Goal: Transaction & Acquisition: Book appointment/travel/reservation

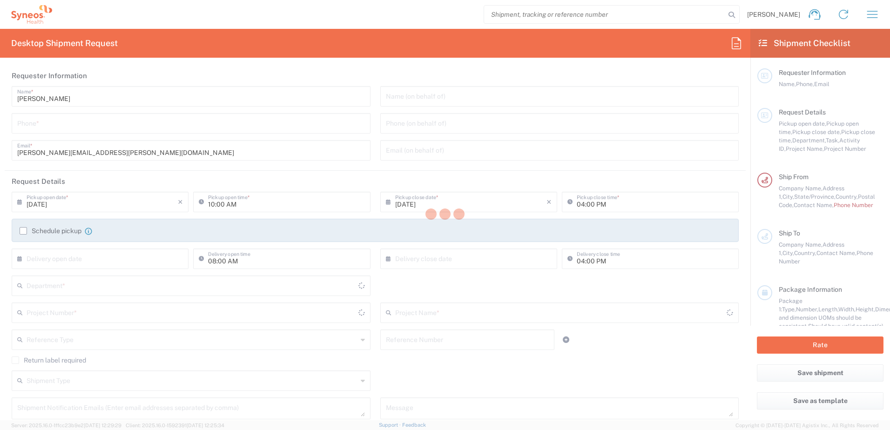
type input "8200"
type input "[US_STATE]"
type input "[GEOGRAPHIC_DATA]"
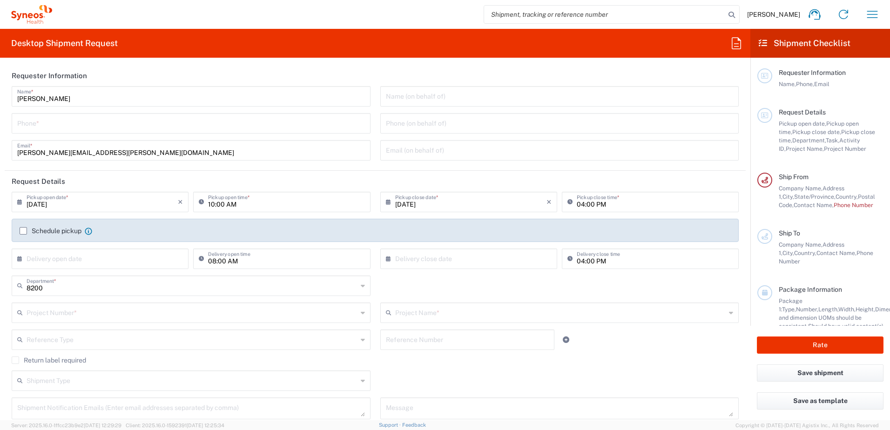
type input "Syneos Health, LLC-[GEOGRAPHIC_DATA] [GEOGRAPHIC_DATA] [GEOGRAPHIC_DATA]"
click at [871, 15] on icon "button" at bounding box center [872, 14] width 15 height 15
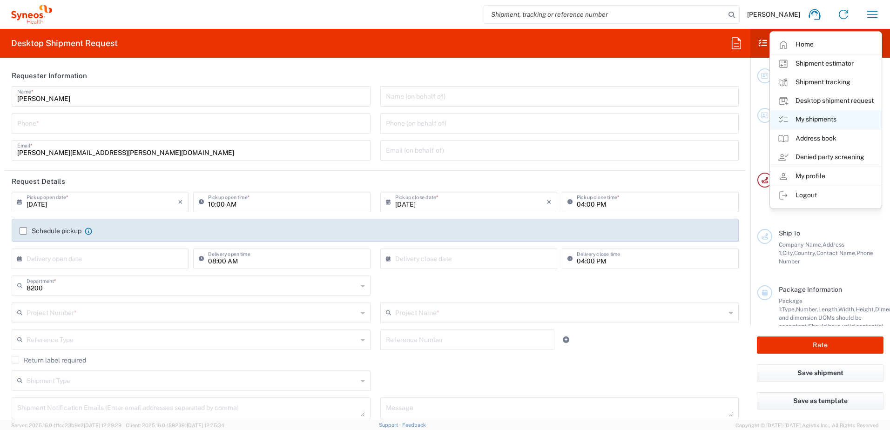
click at [811, 116] on link "My shipments" at bounding box center [826, 119] width 111 height 19
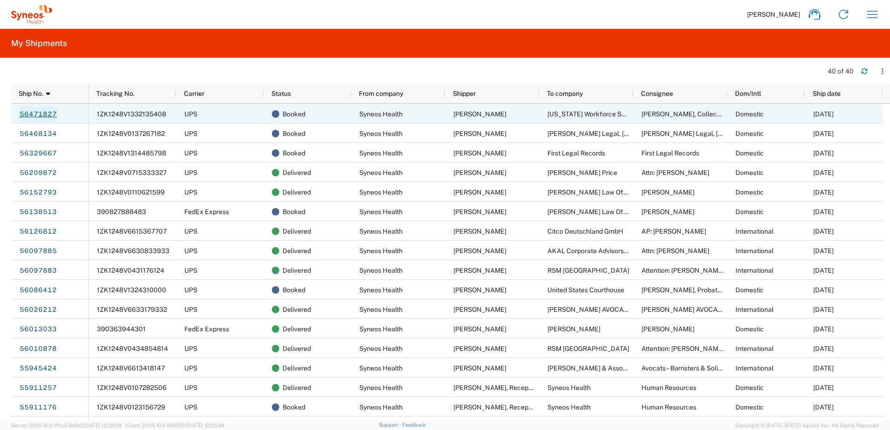
click at [33, 112] on link "56471827" at bounding box center [38, 114] width 38 height 15
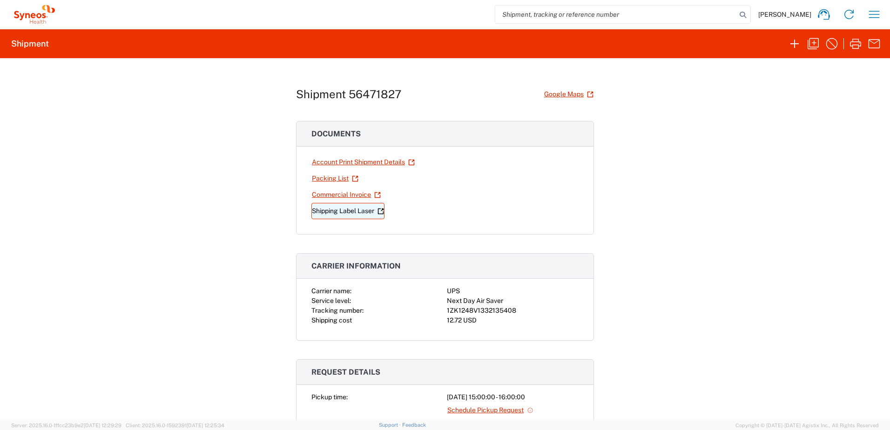
click at [340, 207] on link "Shipping Label Laser" at bounding box center [348, 211] width 73 height 16
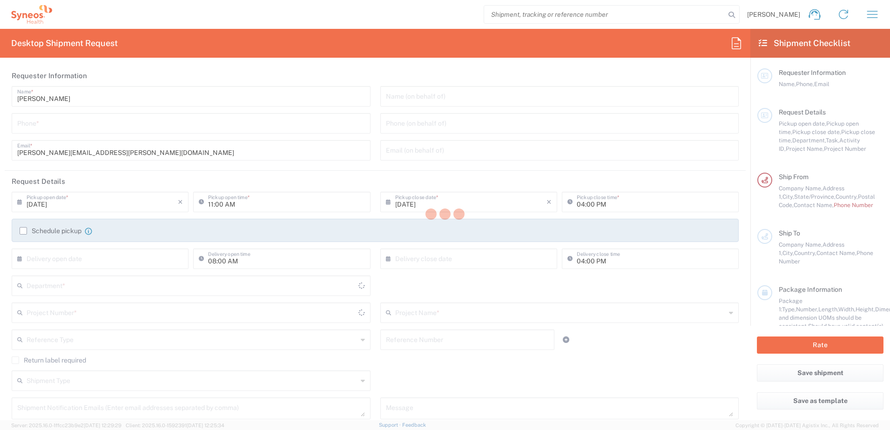
type input "[US_STATE]"
type input "[GEOGRAPHIC_DATA]"
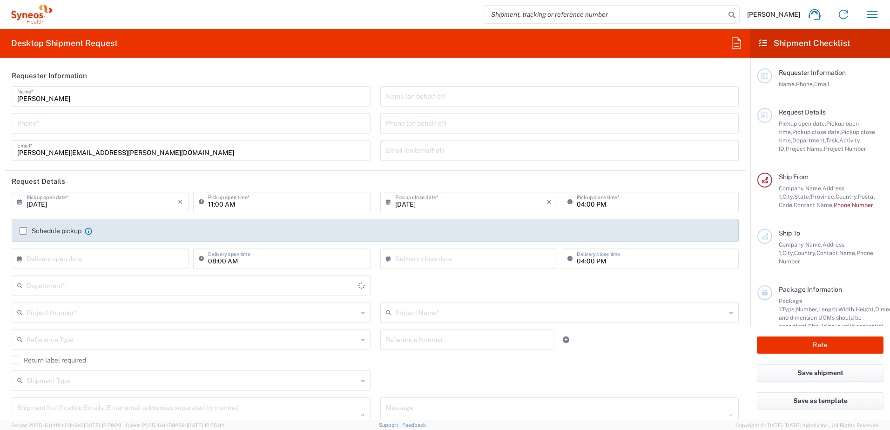
type input "8200"
type input "Syneos Health, LLC-[GEOGRAPHIC_DATA] [GEOGRAPHIC_DATA] [GEOGRAPHIC_DATA]"
click at [866, 13] on icon "button" at bounding box center [872, 14] width 15 height 15
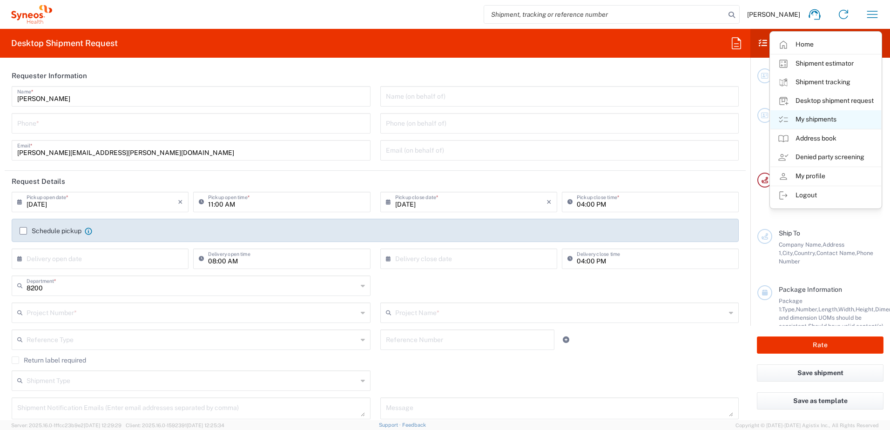
click at [812, 120] on link "My shipments" at bounding box center [826, 119] width 111 height 19
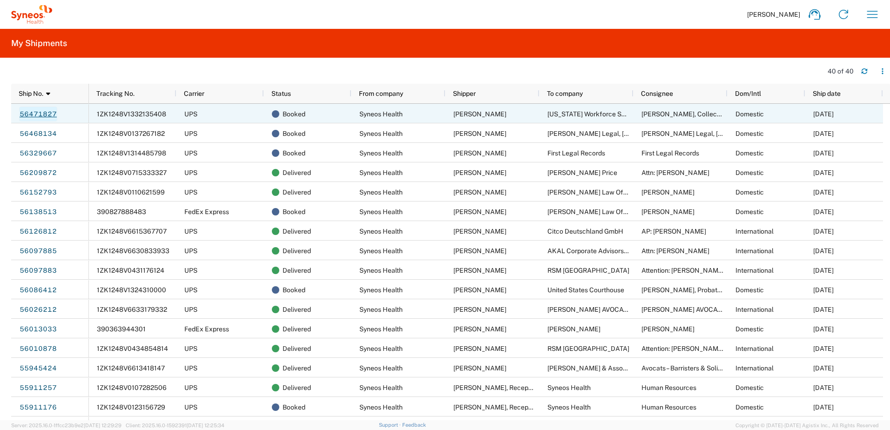
click at [36, 115] on link "56471827" at bounding box center [38, 114] width 38 height 15
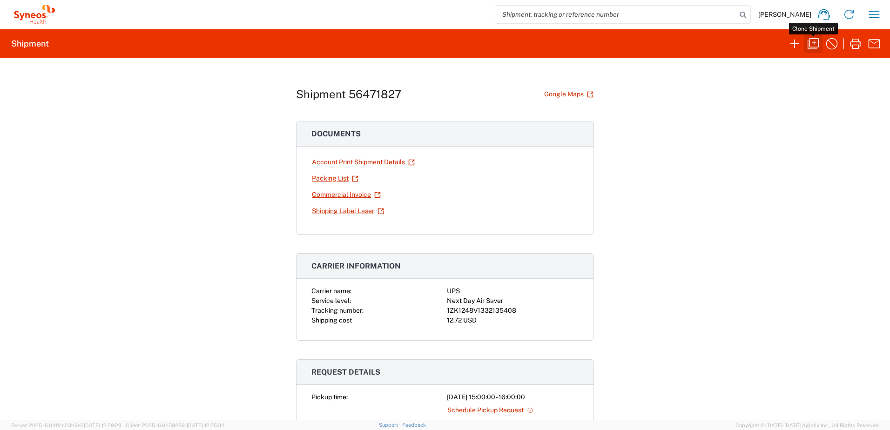
click at [814, 41] on icon "button" at bounding box center [813, 43] width 15 height 15
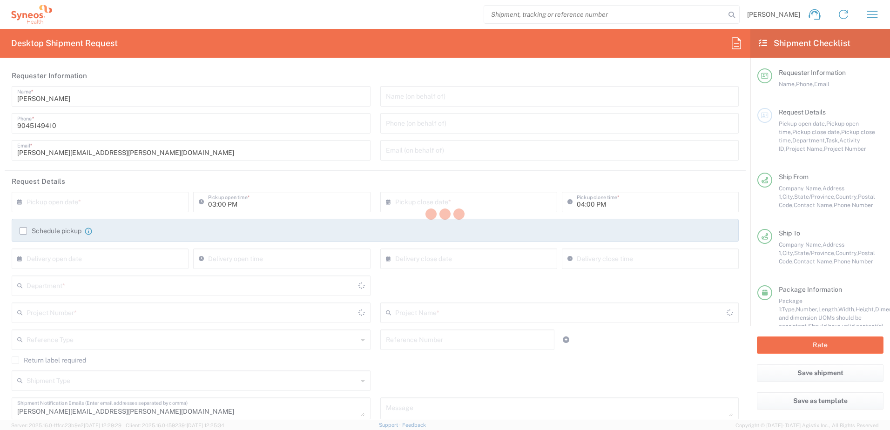
type input "8200 DEPARTMENTAL EXPENSE"
type input "[US_STATE]"
type input "Envelope"
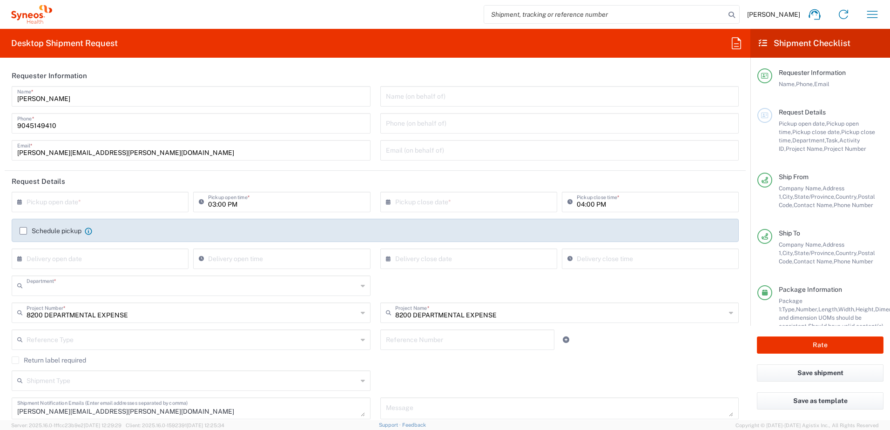
type input "8200"
click at [86, 192] on div "× Pickup open date *" at bounding box center [100, 202] width 177 height 20
click at [86, 200] on input "text" at bounding box center [102, 201] width 151 height 16
click at [100, 271] on span "13" at bounding box center [102, 273] width 14 height 13
type input "[DATE]"
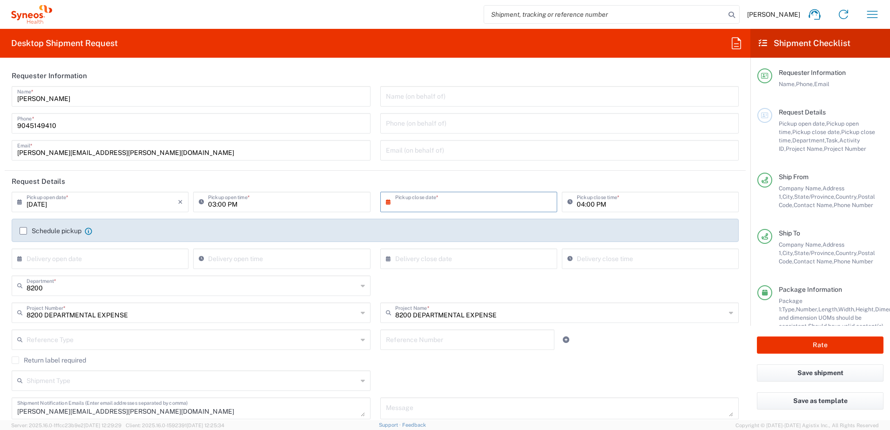
click at [407, 201] on input "text" at bounding box center [470, 201] width 151 height 16
click at [467, 273] on span "13" at bounding box center [467, 273] width 14 height 13
type input "[DATE]"
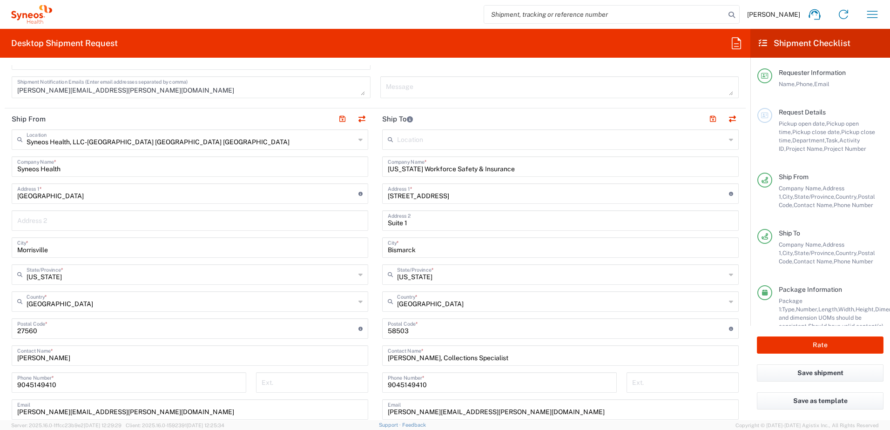
scroll to position [326, 0]
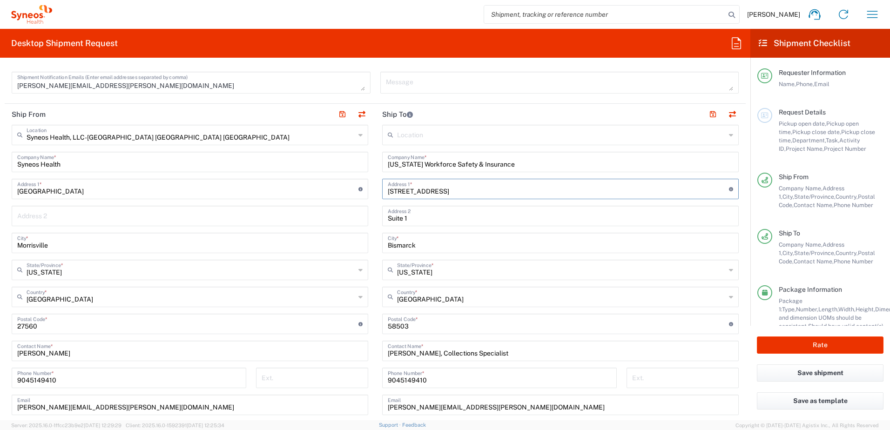
drag, startPoint x: 461, startPoint y: 191, endPoint x: 328, endPoint y: 193, distance: 132.7
click at [328, 193] on div "Ship From Syneos Health, LLC-[GEOGRAPHIC_DATA] [GEOGRAPHIC_DATA] [GEOGRAPHIC_DA…" at bounding box center [375, 312] width 741 height 416
paste input "[STREET_ADDRESS][PERSON_NAME]"
type input "[STREET_ADDRESS][PERSON_NAME][PERSON_NAME]"
drag, startPoint x: 532, startPoint y: 161, endPoint x: 371, endPoint y: 169, distance: 161.3
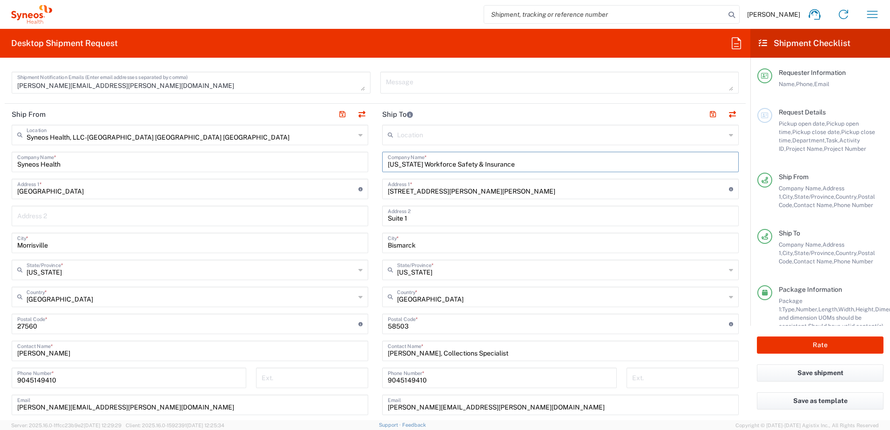
click at [371, 169] on div "Ship From Syneos Health, LLC-[GEOGRAPHIC_DATA] [GEOGRAPHIC_DATA] [GEOGRAPHIC_DA…" at bounding box center [375, 312] width 741 height 416
paste input "[PERSON_NAME]"
click at [413, 165] on input "[PERSON_NAME]" at bounding box center [561, 161] width 346 height 16
drag, startPoint x: 417, startPoint y: 165, endPoint x: 443, endPoint y: 164, distance: 26.1
click at [443, 164] on input "[PERSON_NAME]" at bounding box center [561, 161] width 346 height 16
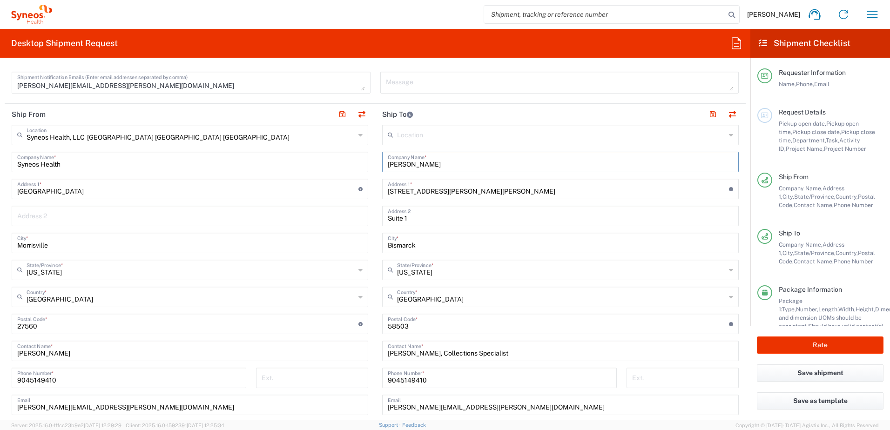
paste input "[PERSON_NAME]"
drag, startPoint x: 442, startPoint y: 164, endPoint x: 383, endPoint y: 164, distance: 58.7
click at [383, 164] on div "[PERSON_NAME] Company Name *" at bounding box center [560, 162] width 357 height 20
type input "[PERSON_NAME]"
drag, startPoint x: 487, startPoint y: 355, endPoint x: 364, endPoint y: 351, distance: 123.0
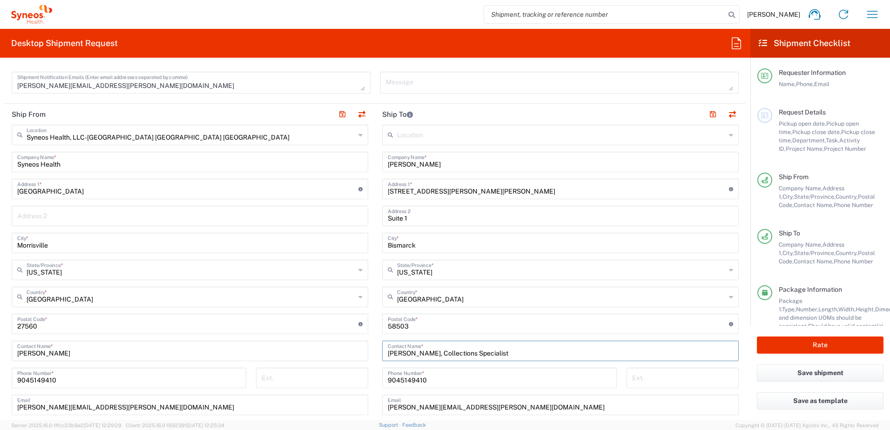
click at [365, 351] on div "Ship From Syneos Health, LLC-[GEOGRAPHIC_DATA] [GEOGRAPHIC_DATA] [GEOGRAPHIC_DA…" at bounding box center [375, 312] width 741 height 416
paste input "[PERSON_NAME]"
type input "[PERSON_NAME]"
drag, startPoint x: 414, startPoint y: 218, endPoint x: 358, endPoint y: 217, distance: 56.4
click at [358, 217] on div "Ship From Syneos Health, LLC-[GEOGRAPHIC_DATA] [GEOGRAPHIC_DATA] [GEOGRAPHIC_DA…" at bounding box center [375, 312] width 741 height 416
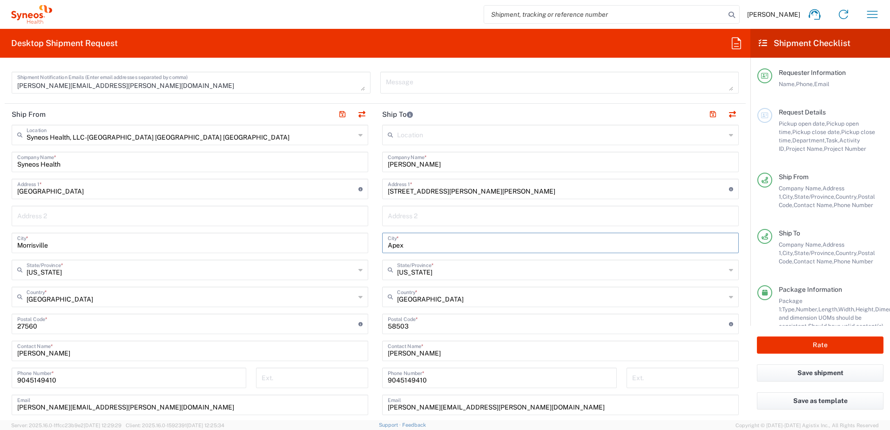
type input "Apex"
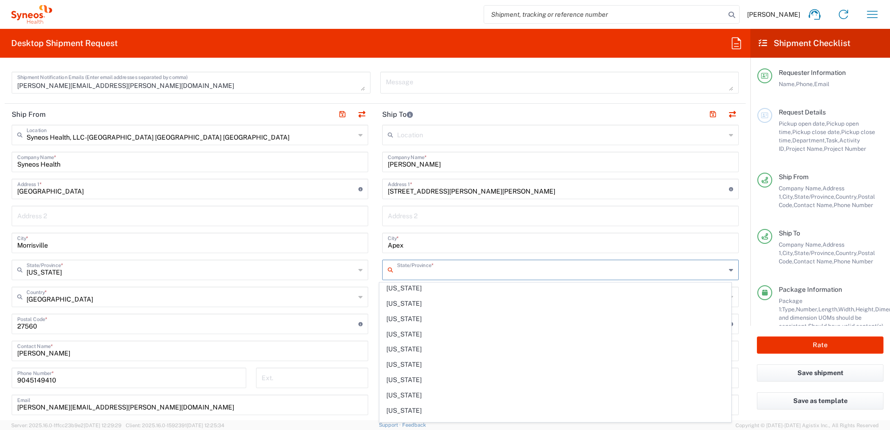
scroll to position [512, 0]
click at [432, 344] on span "[US_STATE]" at bounding box center [556, 343] width 352 height 14
type input "[US_STATE]"
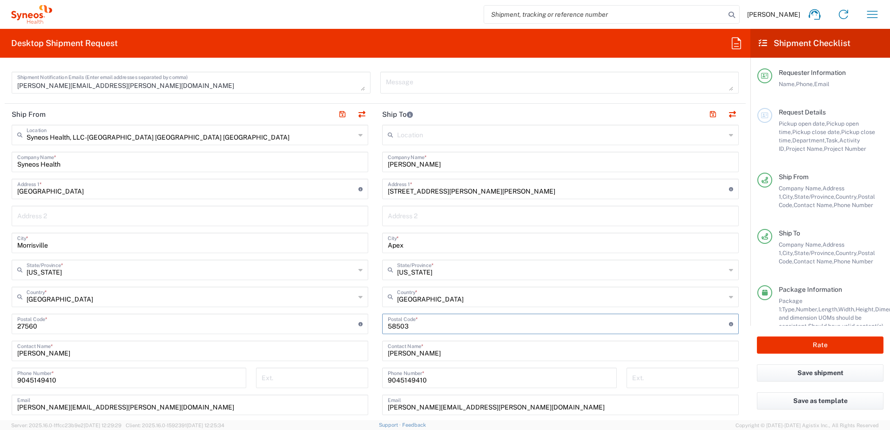
drag, startPoint x: 413, startPoint y: 325, endPoint x: 370, endPoint y: 324, distance: 42.8
click at [370, 324] on div "Ship From Syneos Health, LLC-[GEOGRAPHIC_DATA] [GEOGRAPHIC_DATA] [GEOGRAPHIC_DA…" at bounding box center [375, 312] width 741 height 416
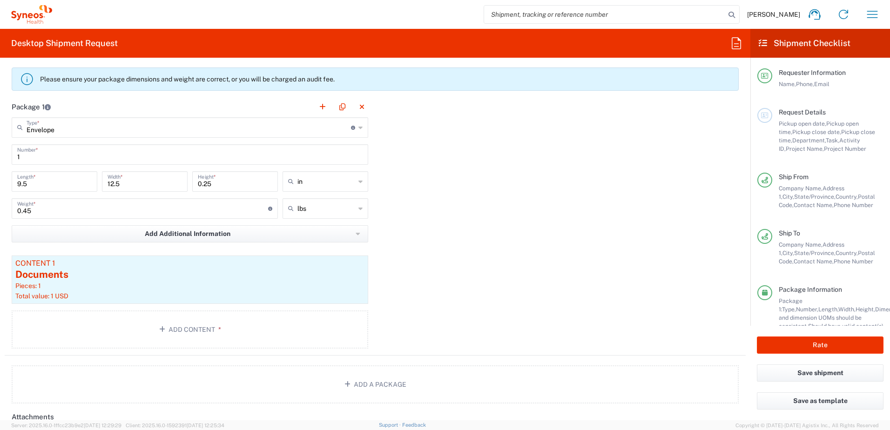
scroll to position [792, 0]
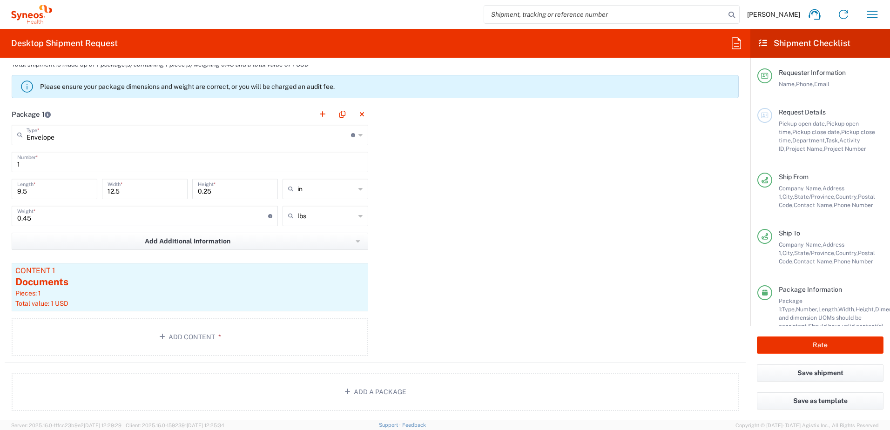
type input "27502"
click at [62, 136] on input "text" at bounding box center [189, 134] width 325 height 16
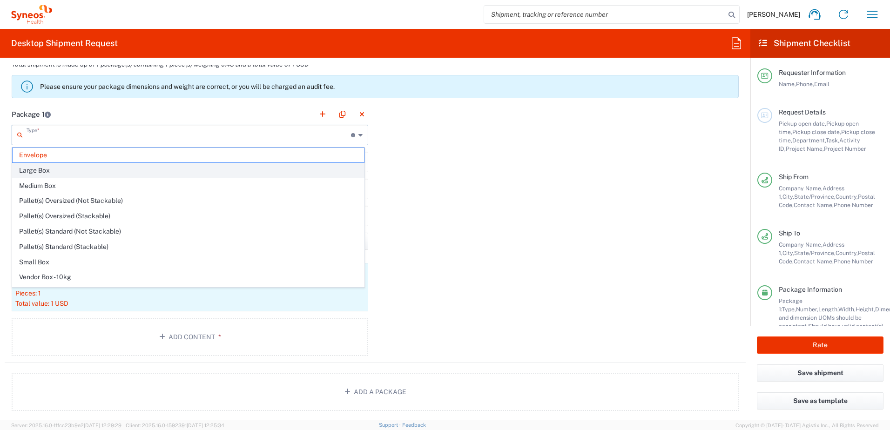
click at [49, 168] on span "Large Box" at bounding box center [189, 170] width 352 height 14
type input "Large Box"
type input "17.5"
type input "3"
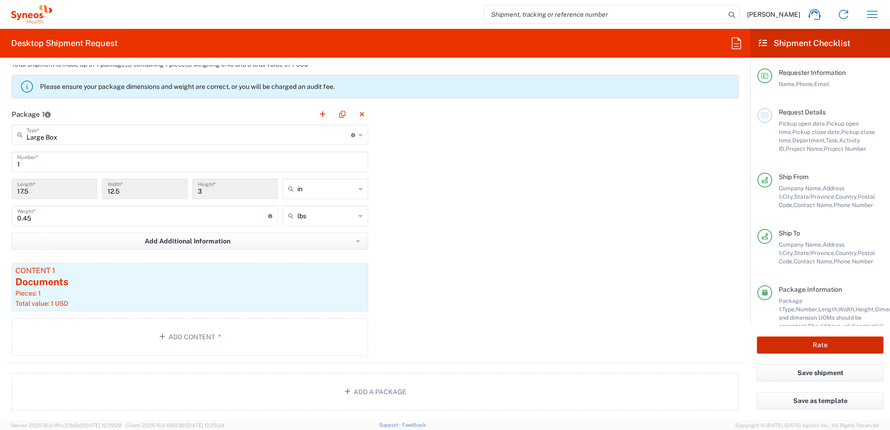
click at [827, 349] on button "Rate" at bounding box center [820, 345] width 127 height 17
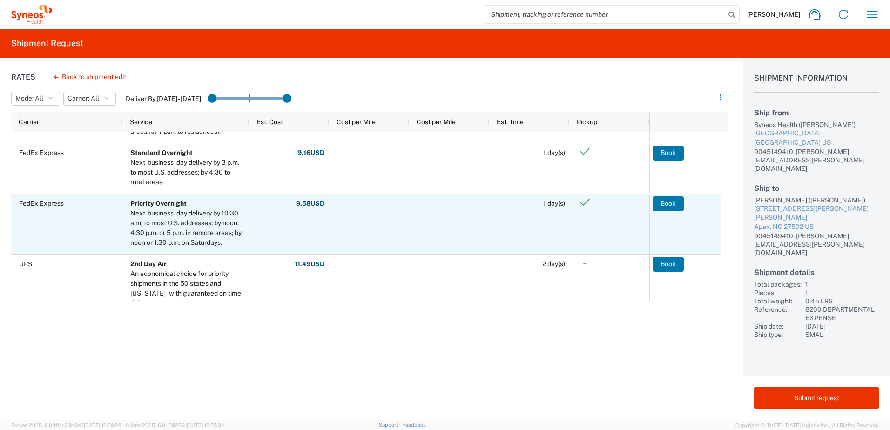
scroll to position [93, 0]
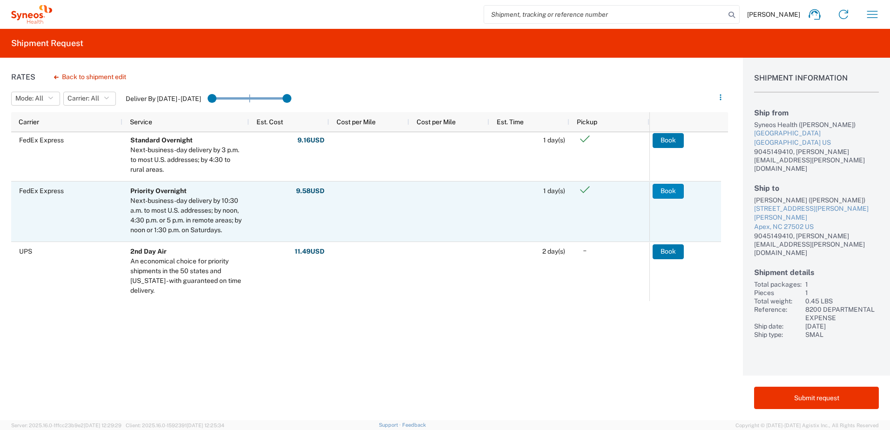
click at [666, 190] on button "Book" at bounding box center [668, 191] width 31 height 15
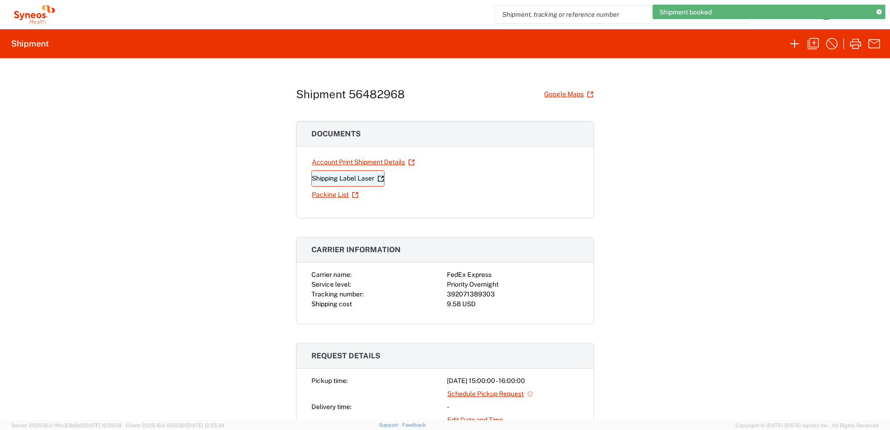
click at [327, 179] on link "Shipping Label Laser" at bounding box center [348, 178] width 73 height 16
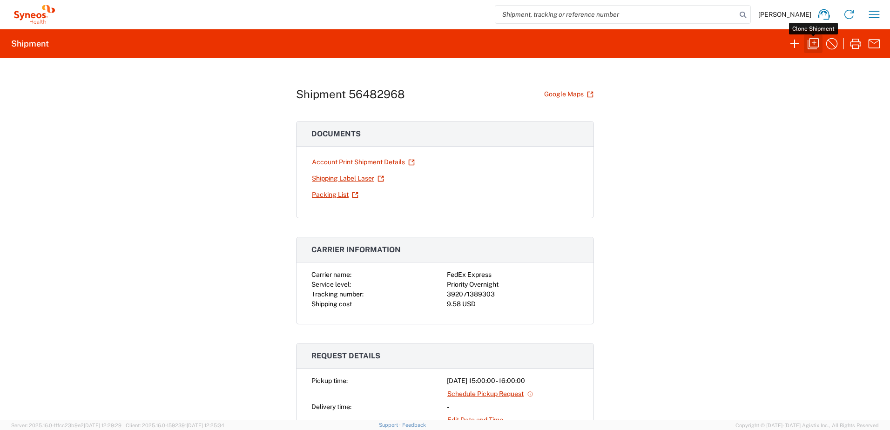
click at [813, 41] on icon "button" at bounding box center [813, 43] width 15 height 15
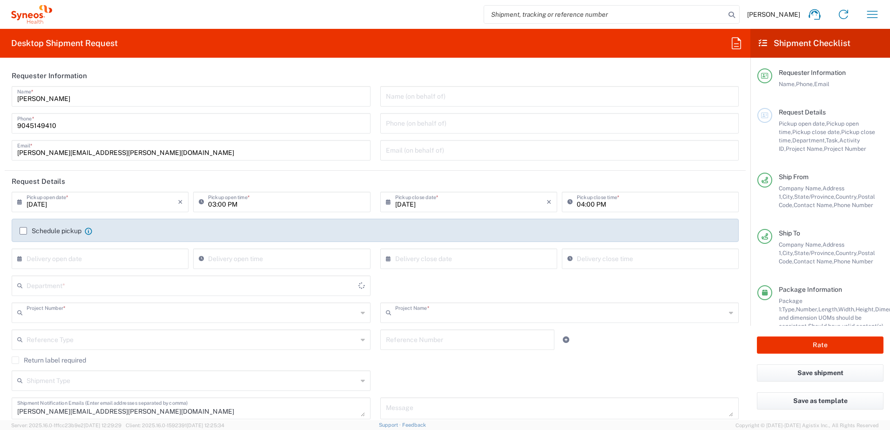
type input "8200 DEPARTMENTAL EXPENSE"
type input "[US_STATE]"
type input "Large Box"
type input "8200"
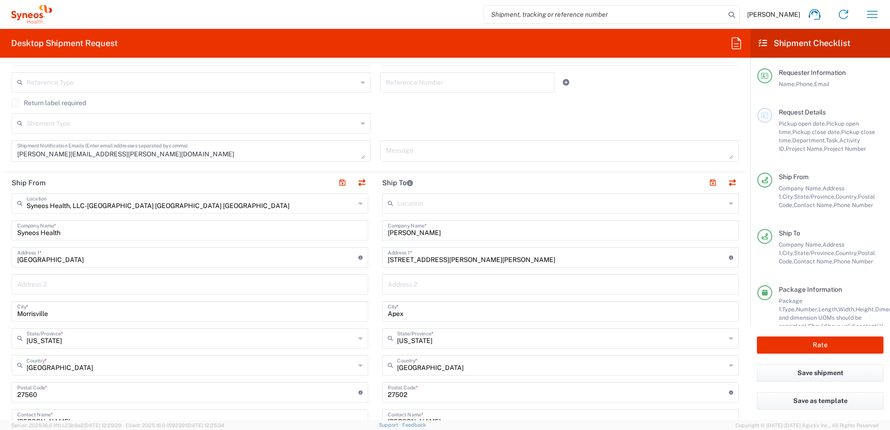
scroll to position [279, 0]
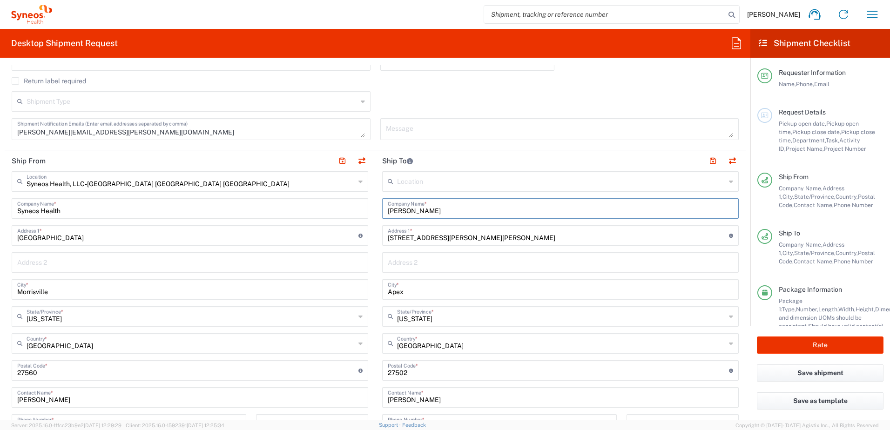
drag, startPoint x: 443, startPoint y: 211, endPoint x: 379, endPoint y: 210, distance: 63.8
click at [382, 210] on div "[PERSON_NAME] Company Name *" at bounding box center [560, 208] width 357 height 20
drag, startPoint x: 65, startPoint y: 211, endPoint x: -2, endPoint y: 207, distance: 66.7
click at [0, 207] on html "[PERSON_NAME] Home Shipment estimator Shipment tracking Desktop shipment reques…" at bounding box center [445, 215] width 890 height 430
paste input "[PERSON_NAME]"
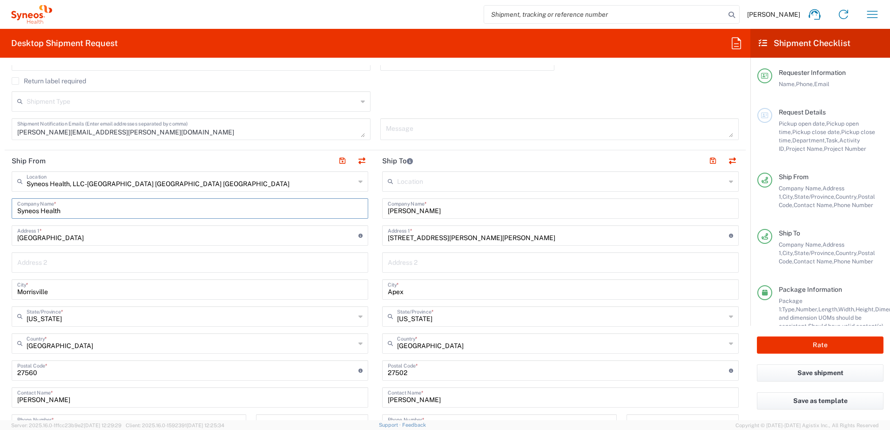
type input "[PERSON_NAME]"
drag, startPoint x: 462, startPoint y: 238, endPoint x: 381, endPoint y: 238, distance: 80.6
click at [382, 238] on div "[STREET_ADDRESS][PERSON_NAME][PERSON_NAME] Address 1 * For cross streets use st…" at bounding box center [560, 235] width 357 height 20
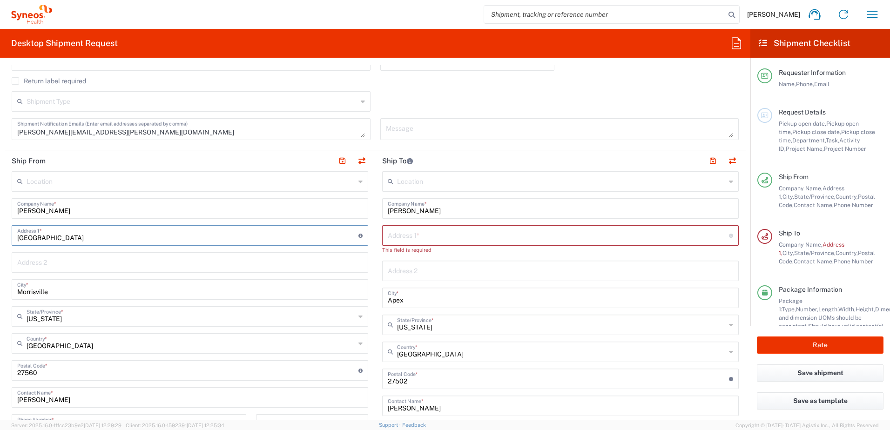
drag, startPoint x: 82, startPoint y: 237, endPoint x: 0, endPoint y: 235, distance: 82.5
click at [0, 235] on html "[PERSON_NAME] Home Shipment estimator Shipment tracking Desktop shipment reques…" at bounding box center [445, 215] width 890 height 430
paste input "[STREET_ADDRESS][PERSON_NAME][PERSON_NAME]"
type input "[STREET_ADDRESS][PERSON_NAME][PERSON_NAME]"
click at [414, 233] on input "text" at bounding box center [558, 235] width 341 height 16
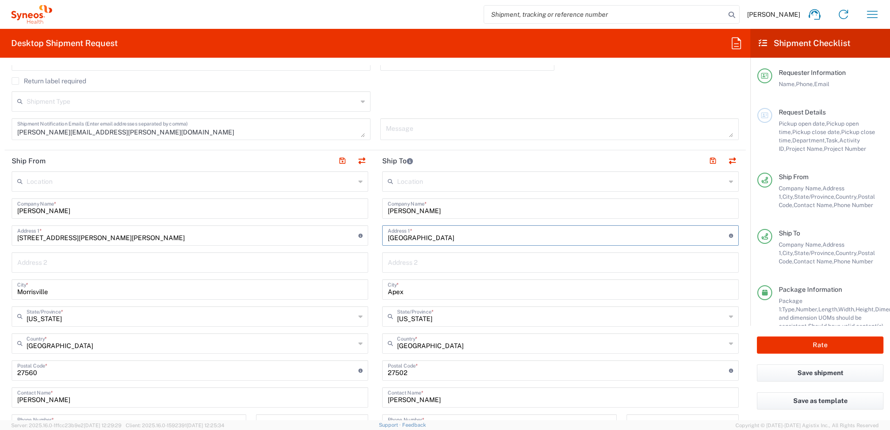
type input "[GEOGRAPHIC_DATA]"
drag, startPoint x: 442, startPoint y: 208, endPoint x: 368, endPoint y: 212, distance: 74.1
click at [369, 211] on div "Ship From Location [PERSON_NAME] LLC-[GEOGRAPHIC_DATA] [GEOGRAPHIC_DATA] [GEOGR…" at bounding box center [375, 358] width 741 height 416
type input "IT Asset Management"
drag, startPoint x: 408, startPoint y: 293, endPoint x: 357, endPoint y: 293, distance: 51.2
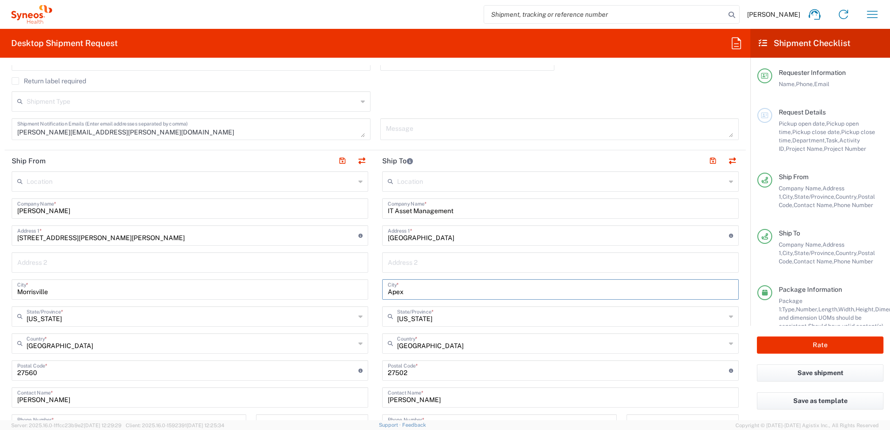
click at [357, 293] on div "Ship From Location [PERSON_NAME] LLC-[GEOGRAPHIC_DATA] [GEOGRAPHIC_DATA] [GEOGR…" at bounding box center [375, 358] width 741 height 416
type input "Morrisville"
click at [60, 292] on input "Morrisville" at bounding box center [190, 289] width 346 height 16
type input "Apex"
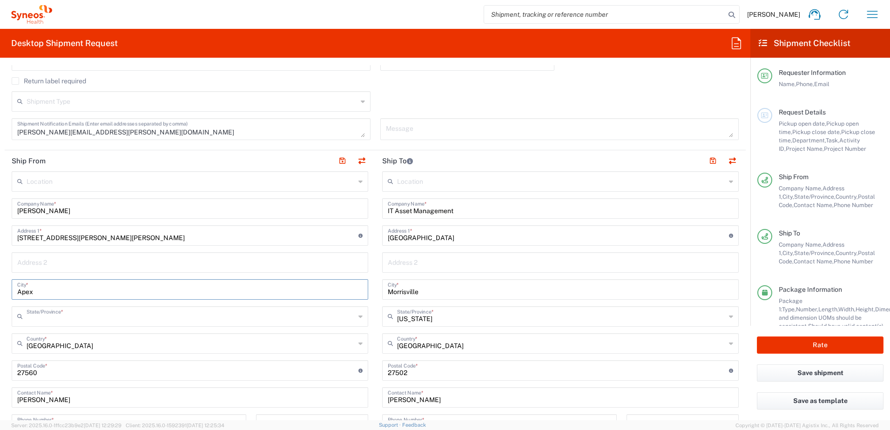
type input "[US_STATE]"
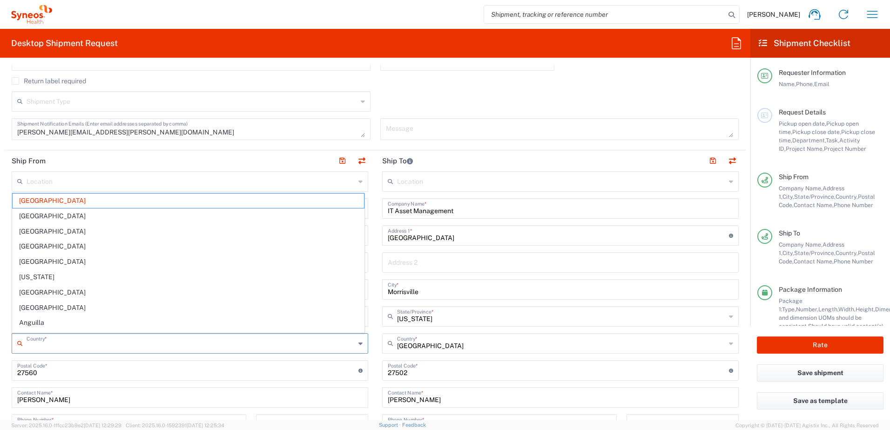
type input "[GEOGRAPHIC_DATA]"
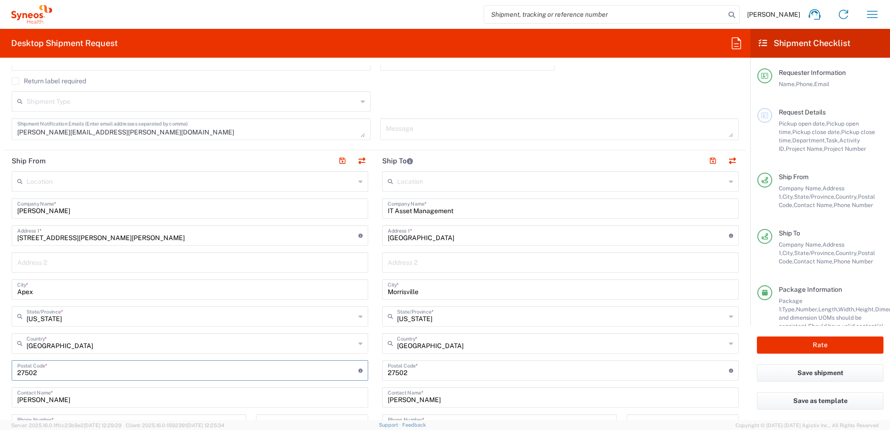
type input "27502"
click at [420, 374] on input "undefined" at bounding box center [558, 370] width 341 height 16
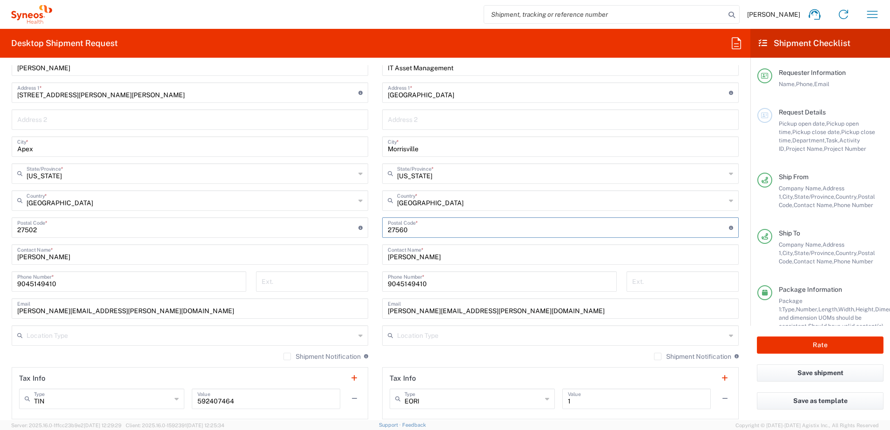
scroll to position [466, 0]
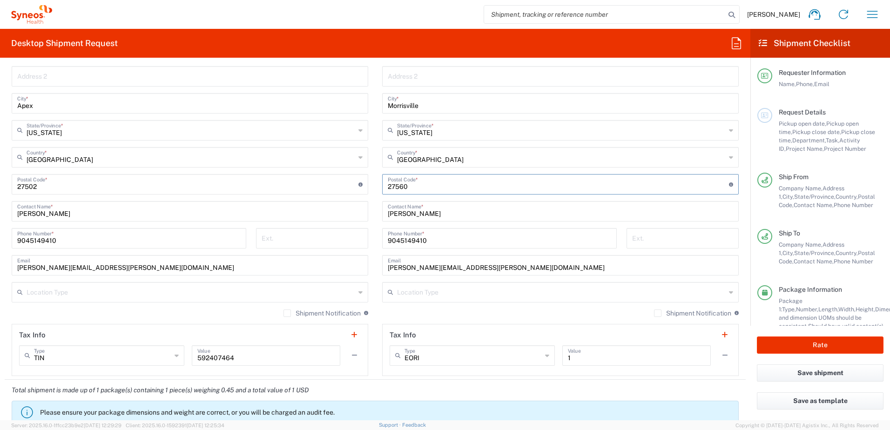
type input "27560"
drag, startPoint x: 450, startPoint y: 215, endPoint x: 371, endPoint y: 216, distance: 78.7
click at [371, 216] on div "Ship From Location [PERSON_NAME] LLC-[GEOGRAPHIC_DATA] [GEOGRAPHIC_DATA] [GEOGR…" at bounding box center [375, 172] width 741 height 416
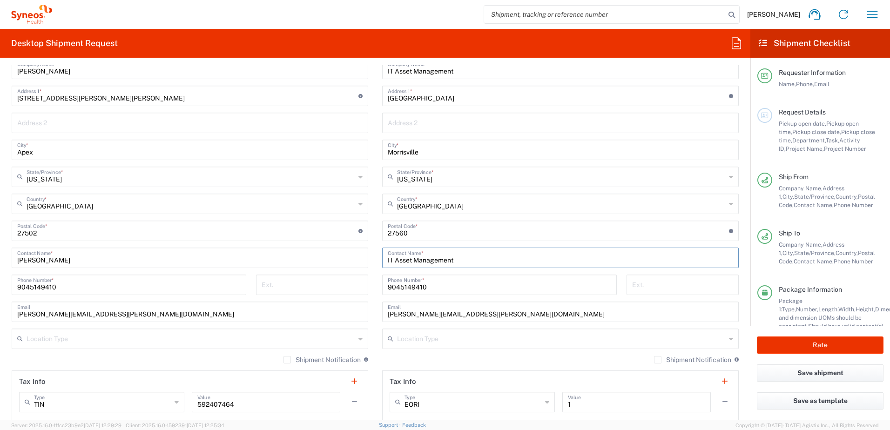
type input "IT Asset Management"
drag, startPoint x: 457, startPoint y: 74, endPoint x: 360, endPoint y: 79, distance: 97.5
click at [360, 79] on div "Ship From Location [PERSON_NAME] LLC-[GEOGRAPHIC_DATA] [GEOGRAPHIC_DATA] [GEOGR…" at bounding box center [375, 219] width 741 height 416
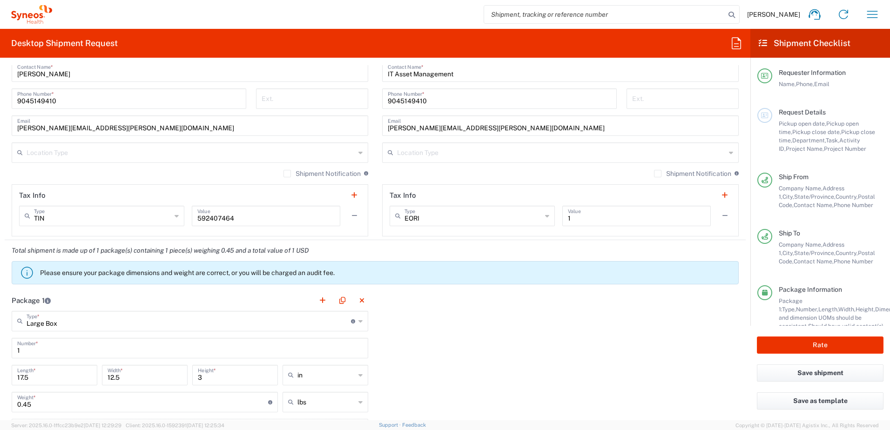
scroll to position [652, 0]
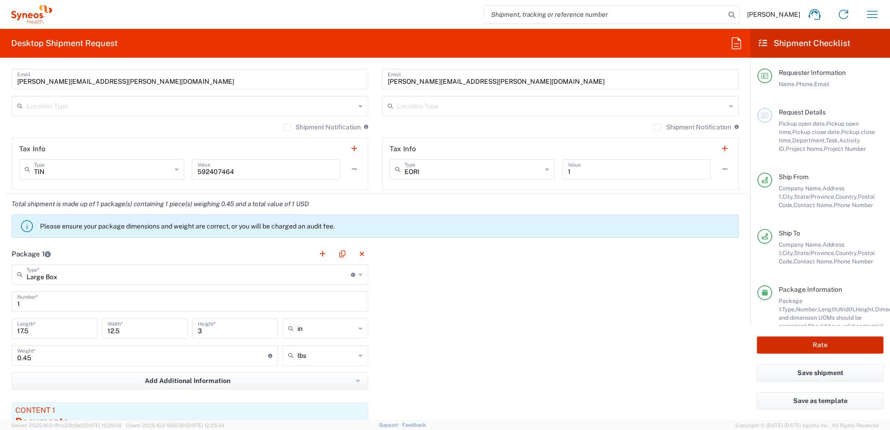
type input "Syneos Health"
click at [810, 346] on button "Rate" at bounding box center [820, 345] width 127 height 17
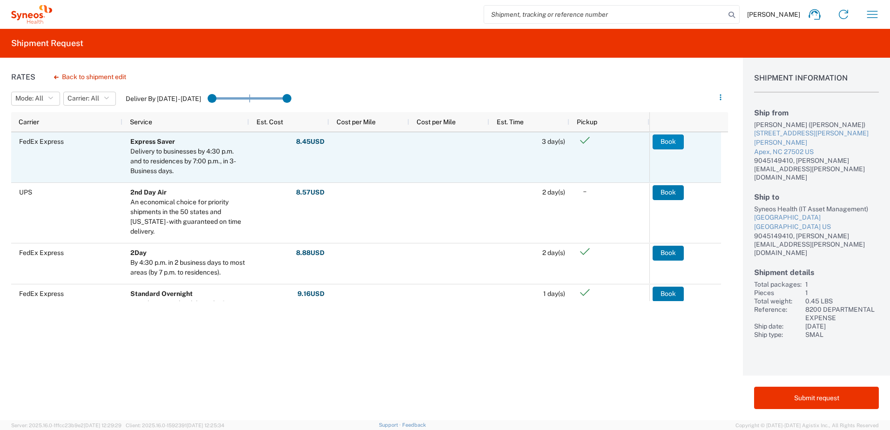
click at [670, 139] on button "Book" at bounding box center [668, 142] width 31 height 15
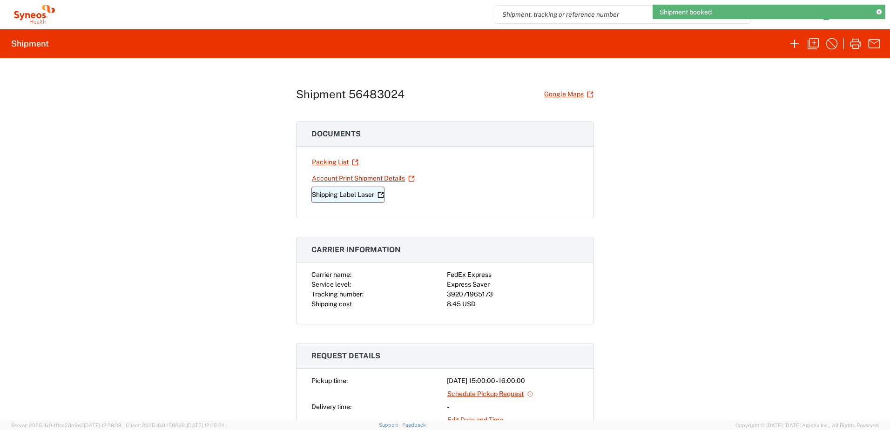
click at [316, 191] on link "Shipping Label Laser" at bounding box center [348, 195] width 73 height 16
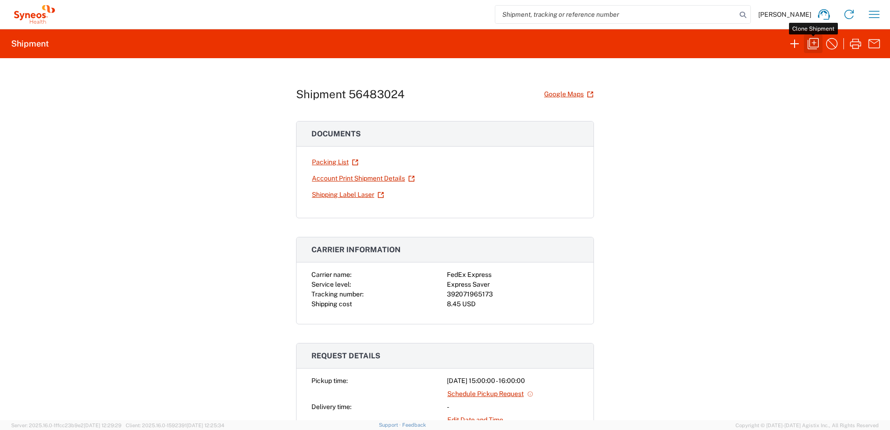
click at [815, 42] on icon "button" at bounding box center [813, 43] width 15 height 15
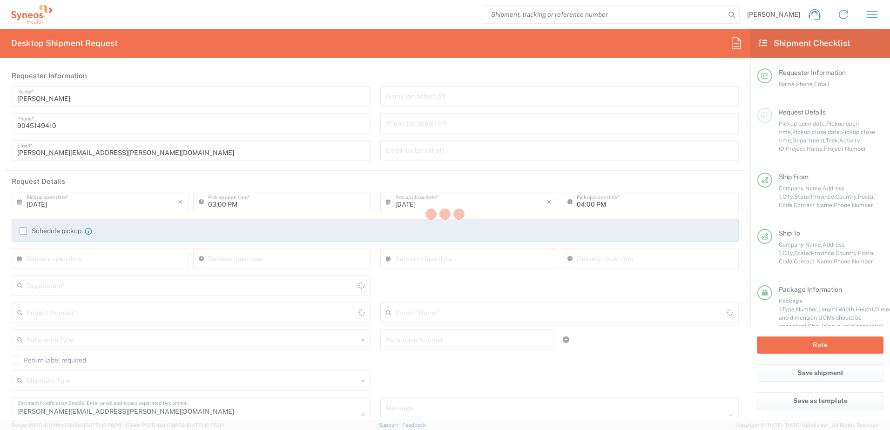
type input "8200 DEPARTMENTAL EXPENSE"
type input "[US_STATE]"
type input "Large Box"
type input "8200"
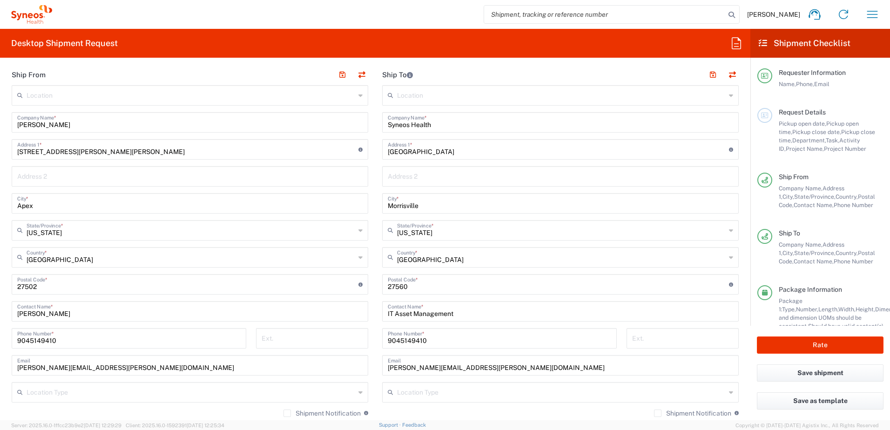
scroll to position [373, 0]
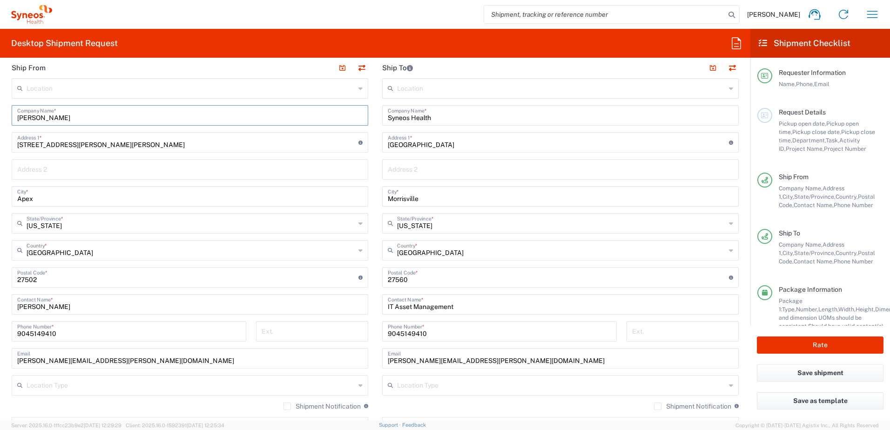
drag, startPoint x: 81, startPoint y: 120, endPoint x: 1, endPoint y: 118, distance: 80.6
click at [0, 118] on html "[PERSON_NAME] Home Shipment estimator Shipment tracking Desktop shipment reques…" at bounding box center [445, 215] width 890 height 430
drag, startPoint x: 61, startPoint y: 307, endPoint x: -2, endPoint y: 309, distance: 62.4
click at [0, 309] on html "[PERSON_NAME] Home Shipment estimator Shipment tracking Desktop shipment reques…" at bounding box center [445, 215] width 890 height 430
paste input "[PERSON_NAME]"
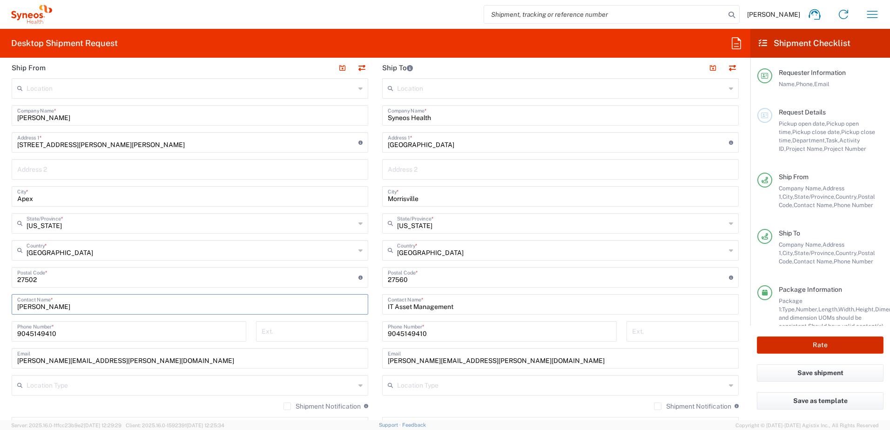
type input "[PERSON_NAME]"
click at [814, 344] on button "Rate" at bounding box center [820, 345] width 127 height 17
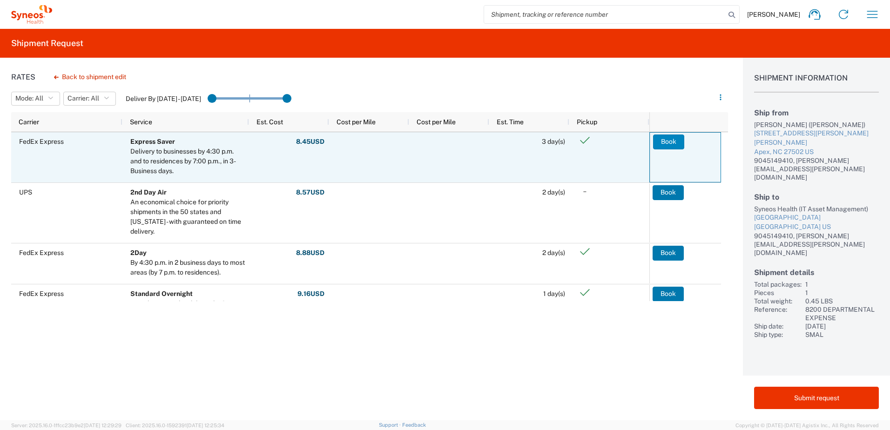
click at [668, 140] on button "Book" at bounding box center [668, 142] width 31 height 15
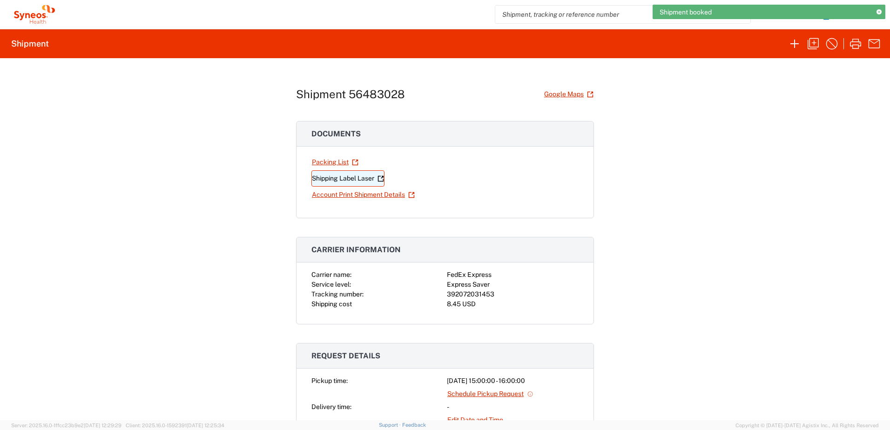
click at [344, 177] on link "Shipping Label Laser" at bounding box center [348, 178] width 73 height 16
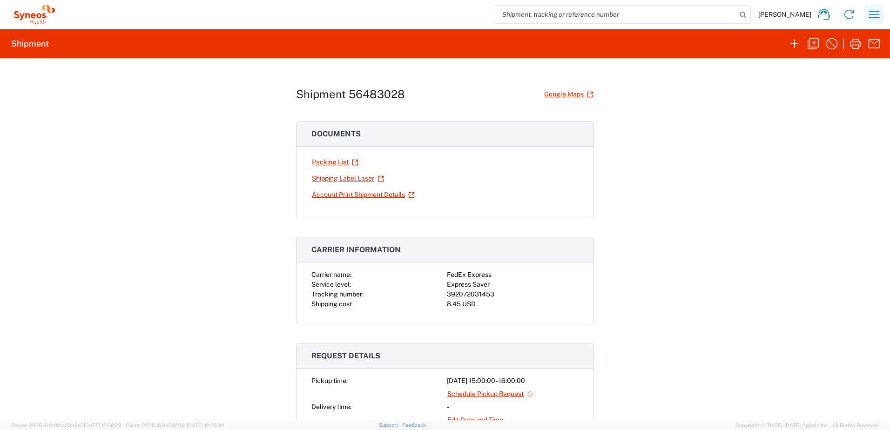
click at [875, 12] on icon "button" at bounding box center [874, 14] width 15 height 15
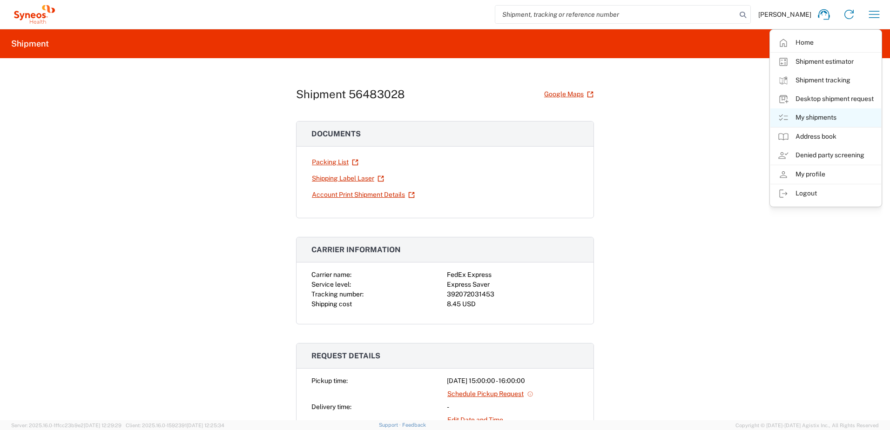
click at [818, 115] on link "My shipments" at bounding box center [826, 118] width 111 height 19
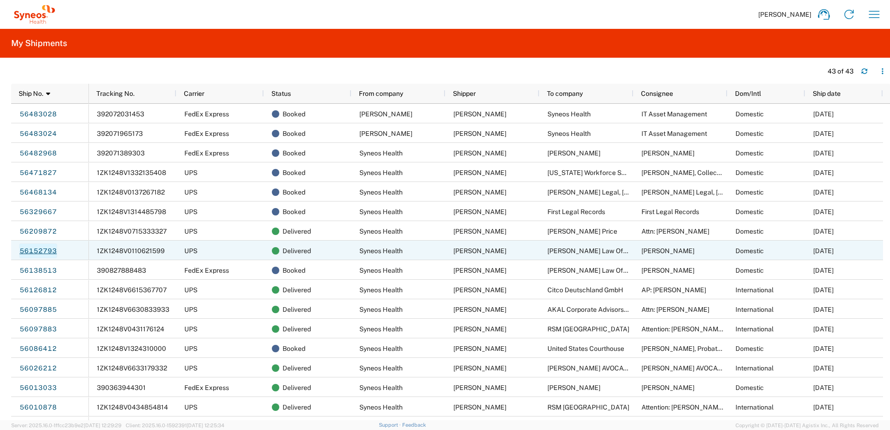
click at [37, 250] on link "56152793" at bounding box center [38, 251] width 38 height 15
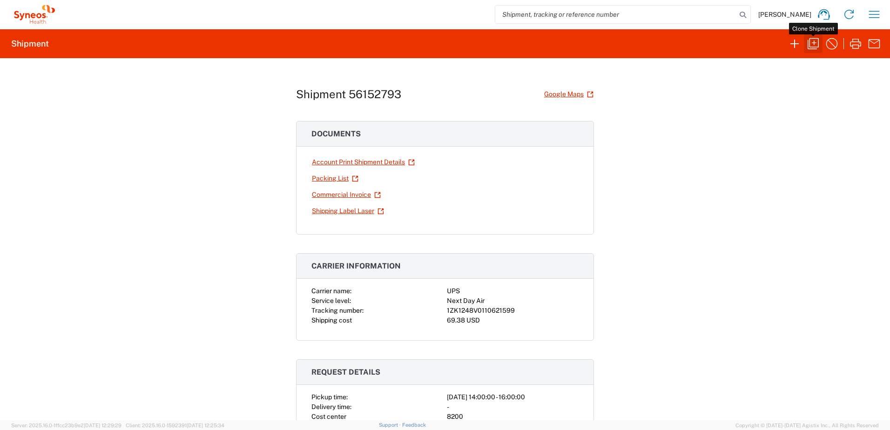
click at [819, 39] on icon "button" at bounding box center [813, 43] width 11 height 11
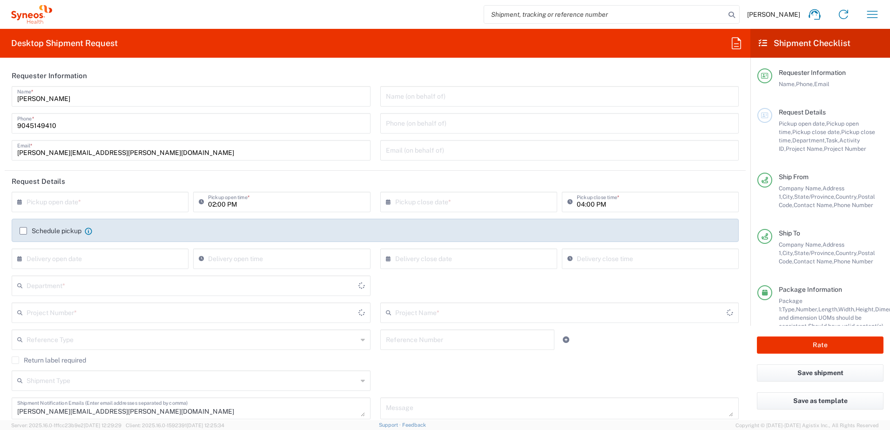
type input "[US_STATE]"
type input "Envelope"
type input "8480"
type input "8480 DEPARTMENTAL EXPENSE"
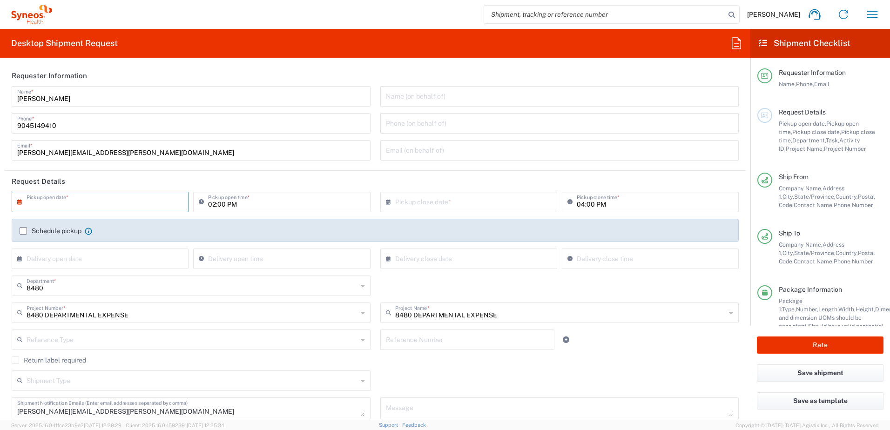
click at [33, 202] on input "text" at bounding box center [102, 201] width 151 height 16
click at [100, 273] on span "13" at bounding box center [102, 273] width 14 height 13
type input "[DATE]"
click at [401, 200] on input "text" at bounding box center [470, 201] width 151 height 16
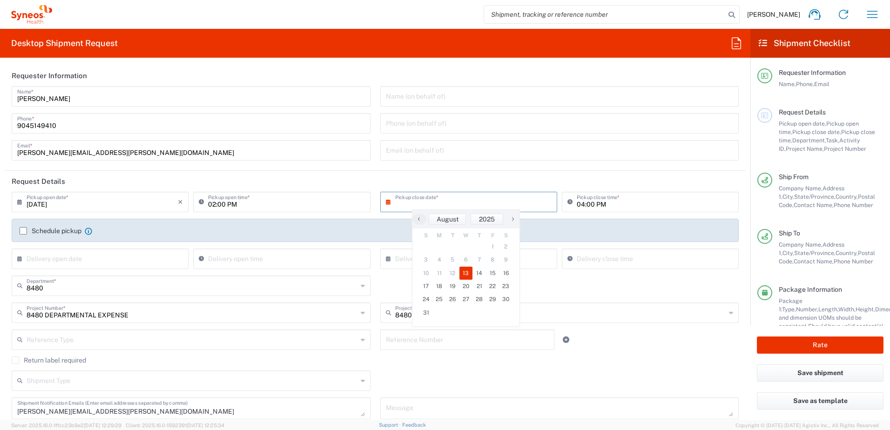
click at [465, 271] on span "13" at bounding box center [467, 273] width 14 height 13
type input "[DATE]"
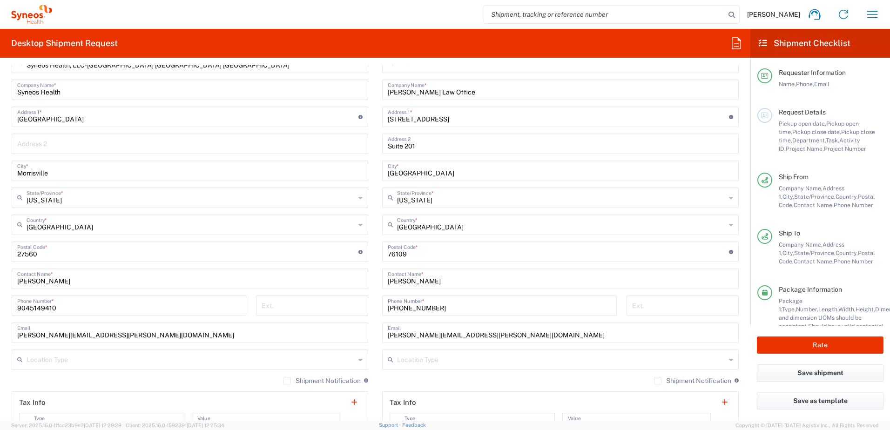
scroll to position [419, 0]
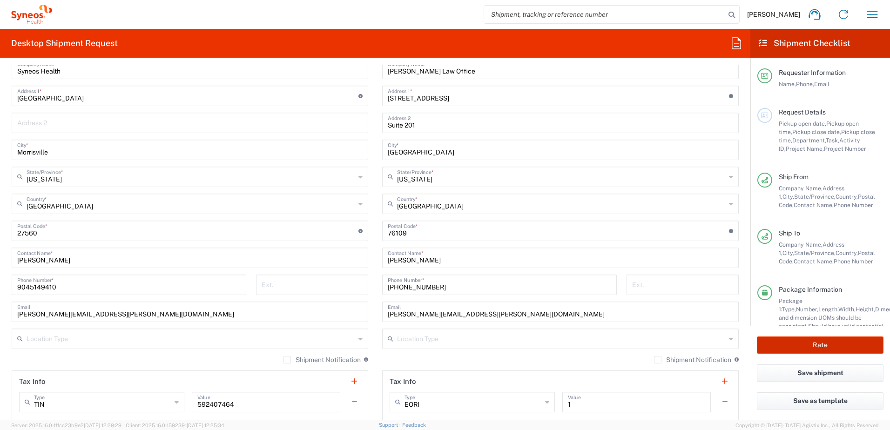
click at [831, 342] on button "Rate" at bounding box center [820, 345] width 127 height 17
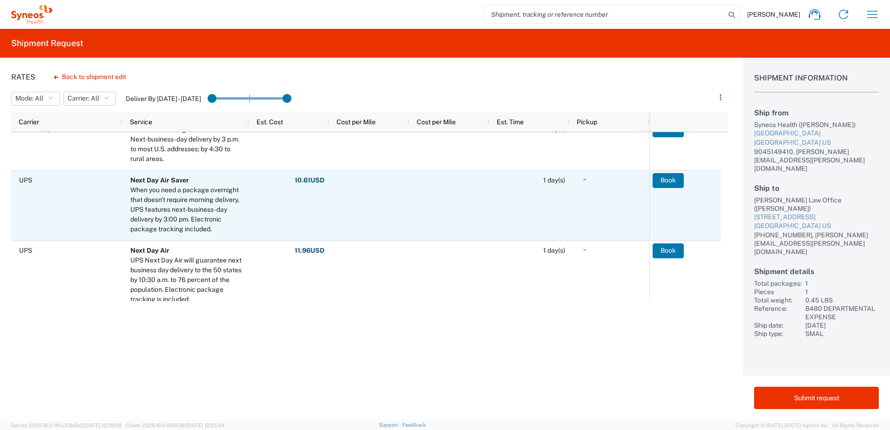
scroll to position [279, 0]
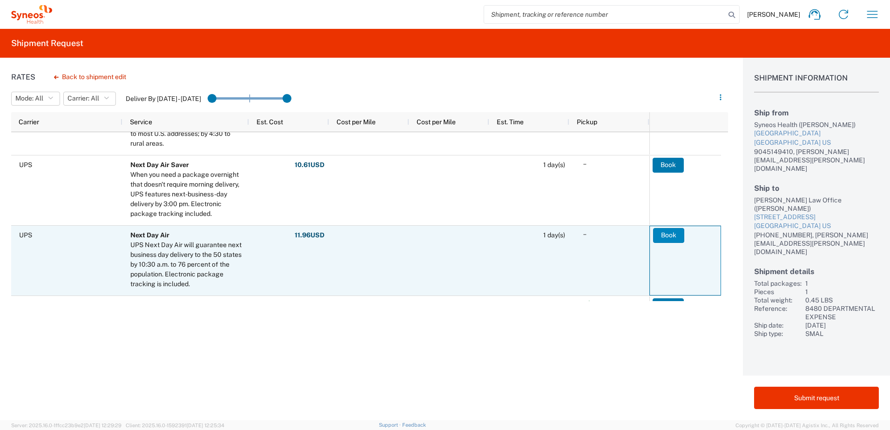
click at [665, 236] on button "Book" at bounding box center [668, 235] width 31 height 15
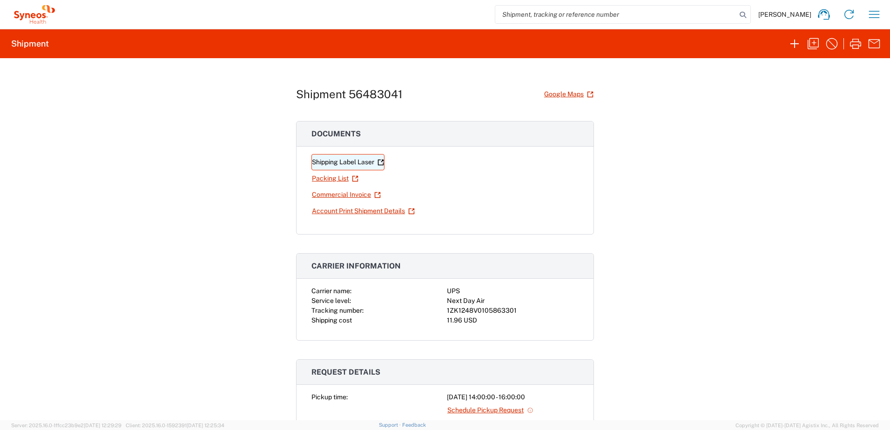
click at [329, 163] on link "Shipping Label Laser" at bounding box center [348, 162] width 73 height 16
click at [815, 41] on icon "button" at bounding box center [813, 43] width 15 height 15
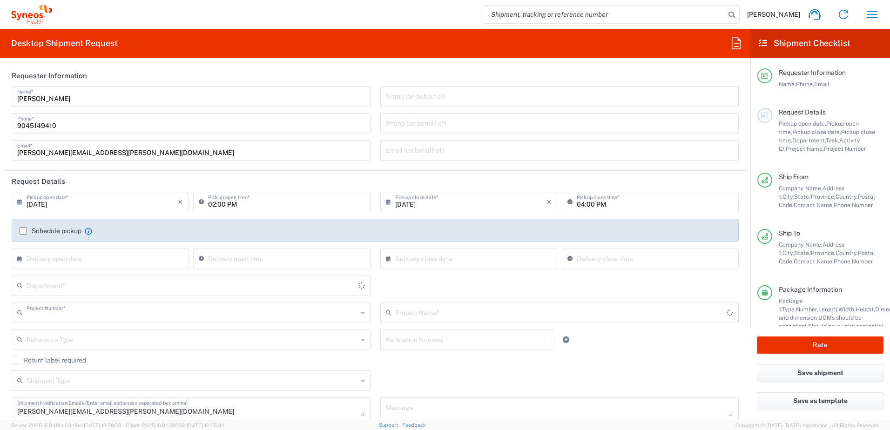
type input "8480 DEPARTMENTAL EXPENSE"
type input "[US_STATE]"
type input "Envelope"
type input "8480 DEPARTMENTAL EXPENSE"
type input "8480"
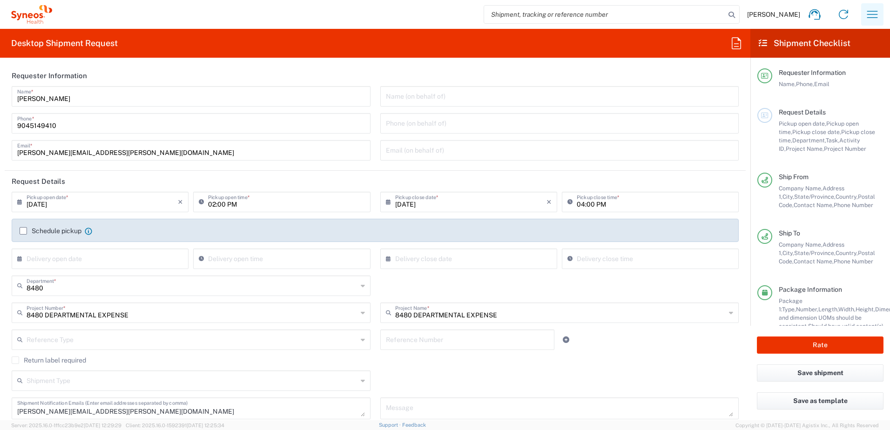
click at [871, 14] on icon "button" at bounding box center [873, 14] width 11 height 7
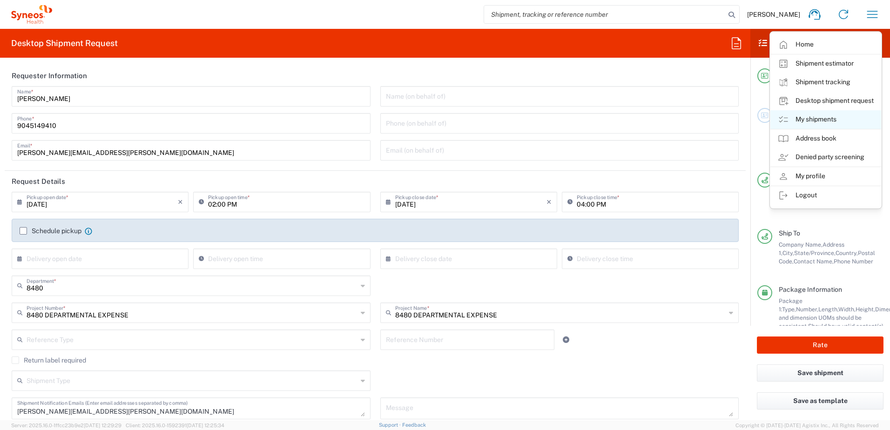
click at [810, 119] on link "My shipments" at bounding box center [826, 119] width 111 height 19
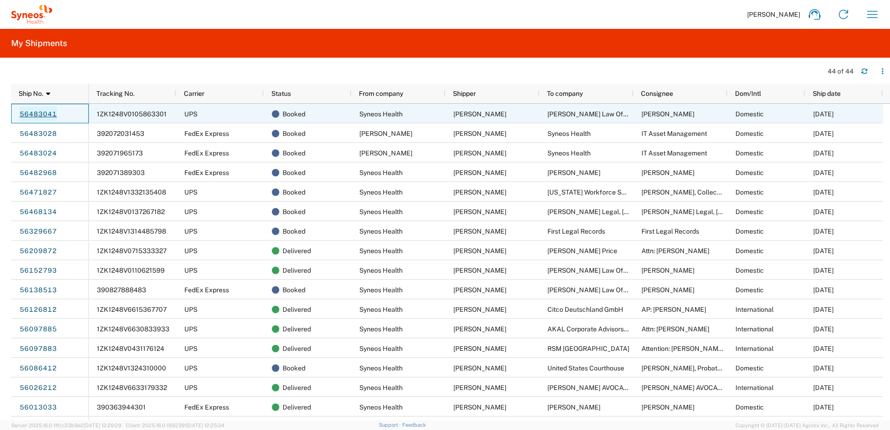
click at [42, 113] on link "56483041" at bounding box center [38, 114] width 38 height 15
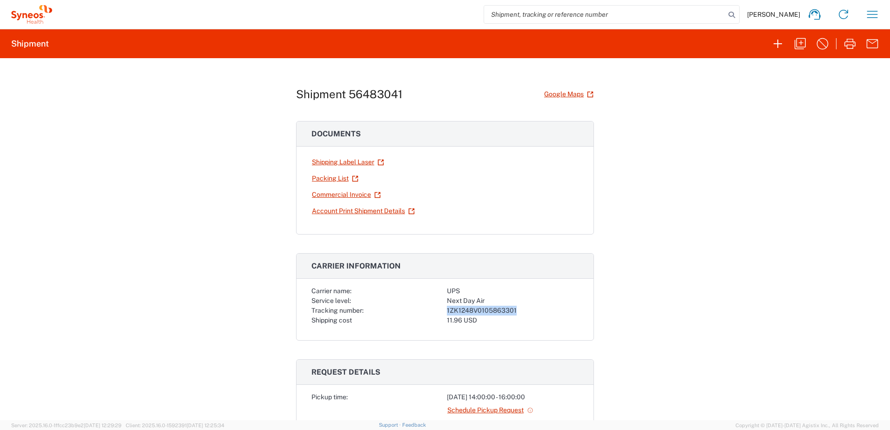
drag, startPoint x: 443, startPoint y: 310, endPoint x: 516, endPoint y: 313, distance: 72.7
click at [516, 313] on div "1ZK1248V0105863301" at bounding box center [513, 311] width 132 height 10
drag, startPoint x: 516, startPoint y: 313, endPoint x: 505, endPoint y: 312, distance: 11.3
copy div "1ZK1248V0105863301"
click at [652, 209] on div "Shipment 56483041 Google Maps Documents Shipping Label Laser Packing List Comme…" at bounding box center [445, 239] width 890 height 362
